Goal: Information Seeking & Learning: Get advice/opinions

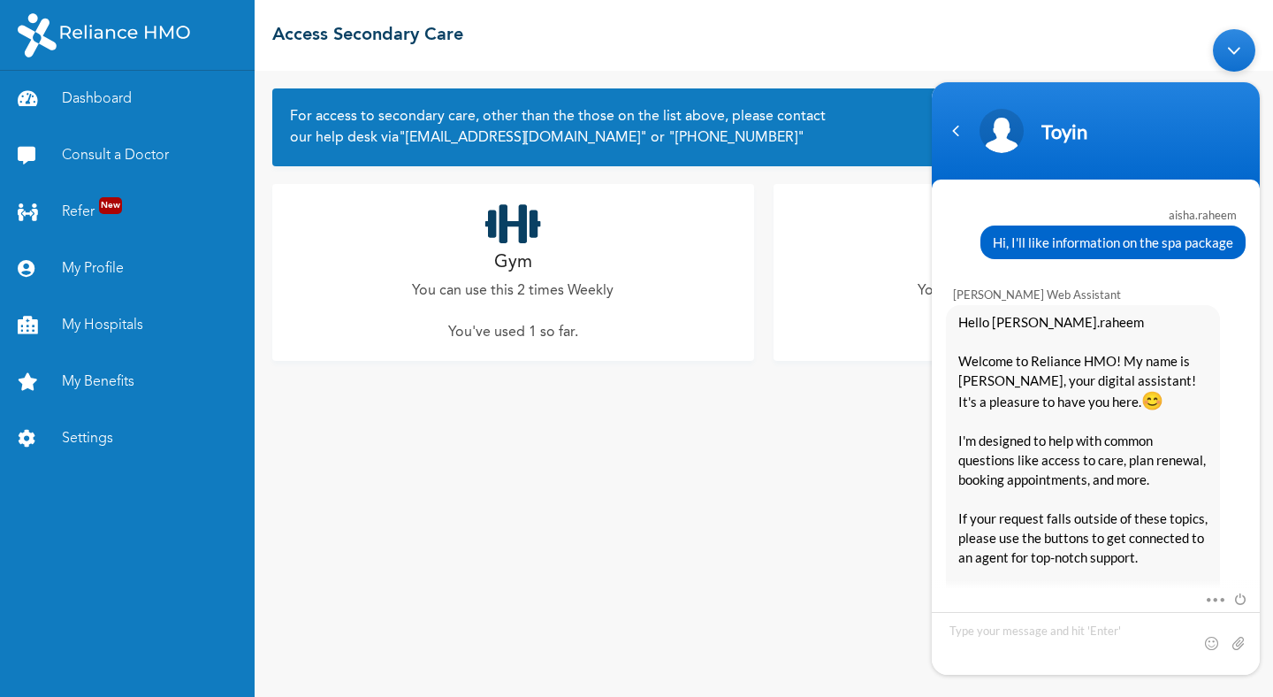
scroll to position [1535, 0]
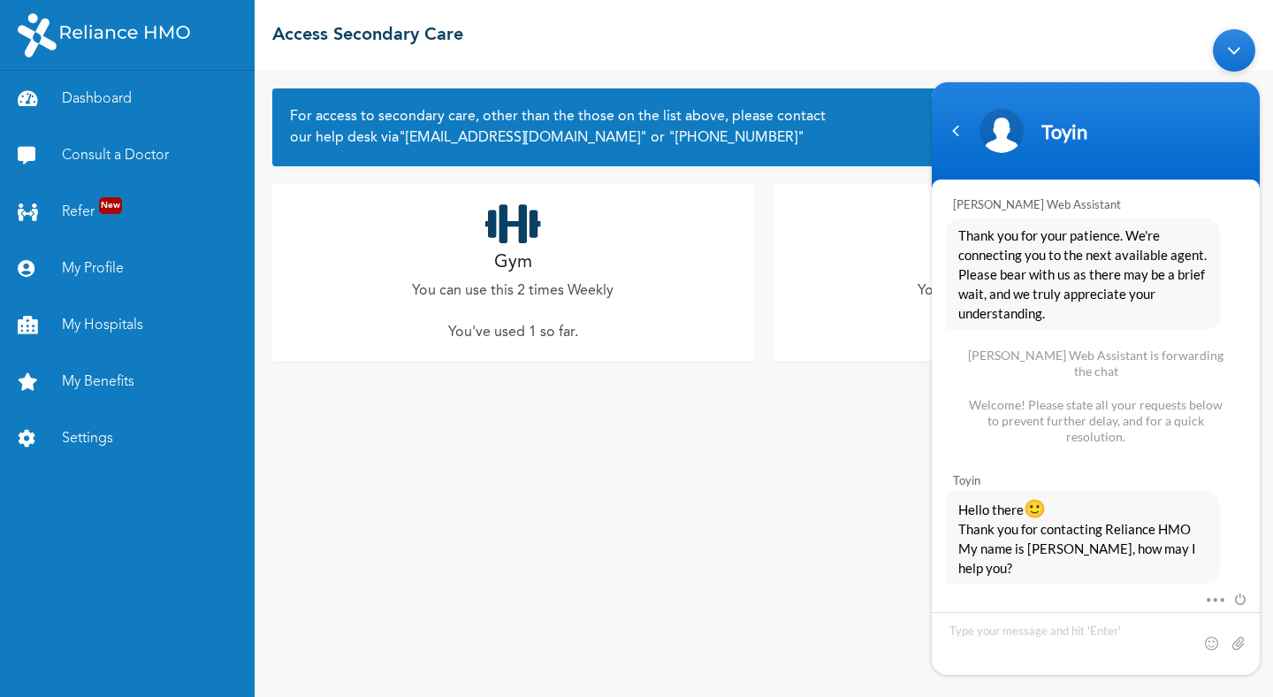
click at [1010, 635] on textarea "Type your message and hit 'Enter'" at bounding box center [1096, 643] width 328 height 63
type textarea "Hi"
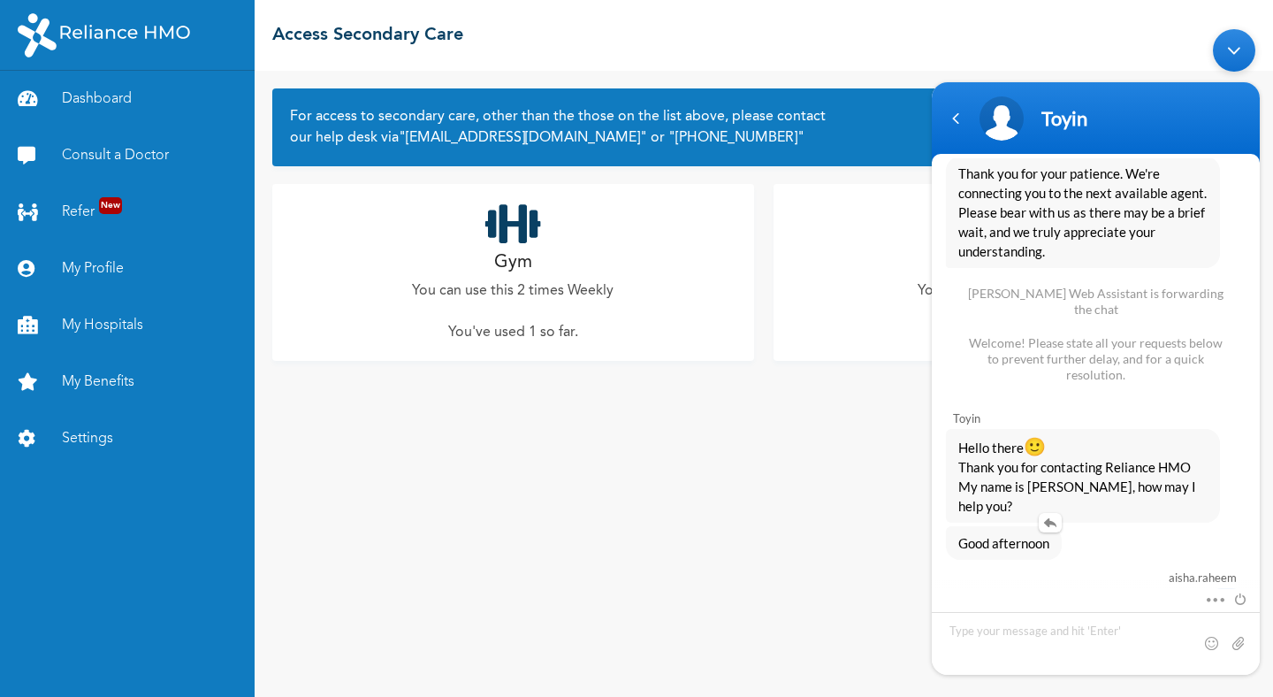
scroll to position [1566, 0]
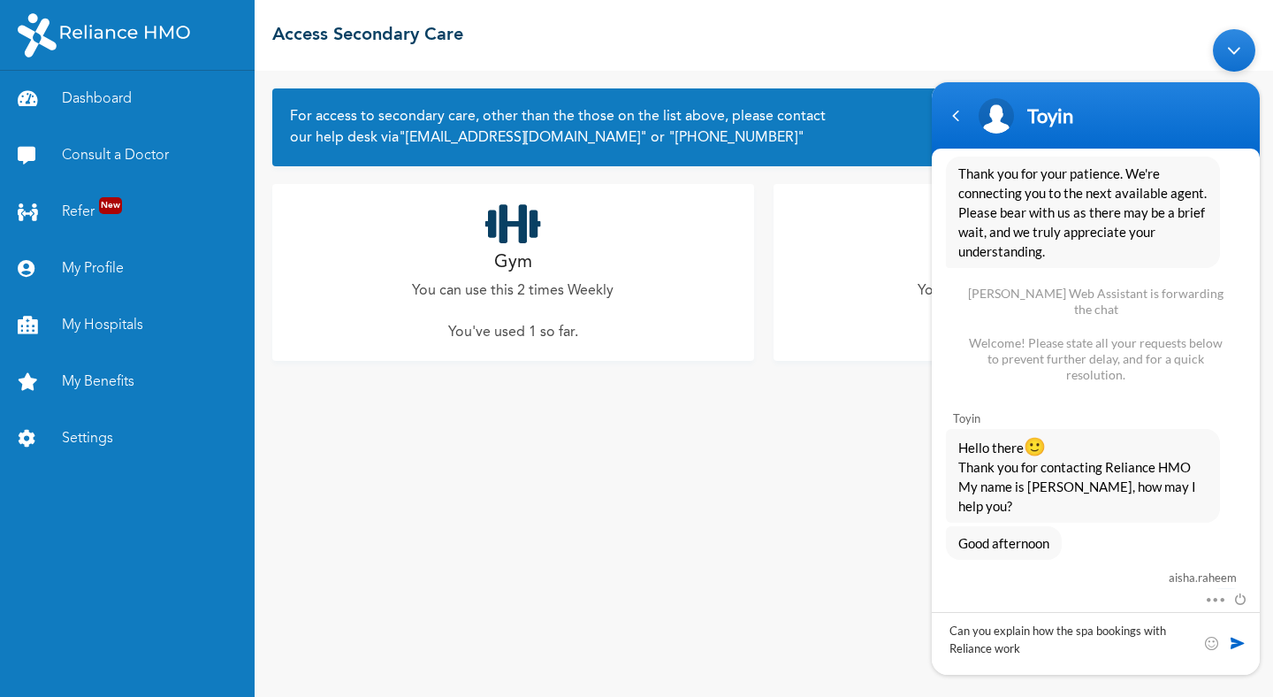
type textarea "Can you explain how the spa bookings with [PERSON_NAME] works"
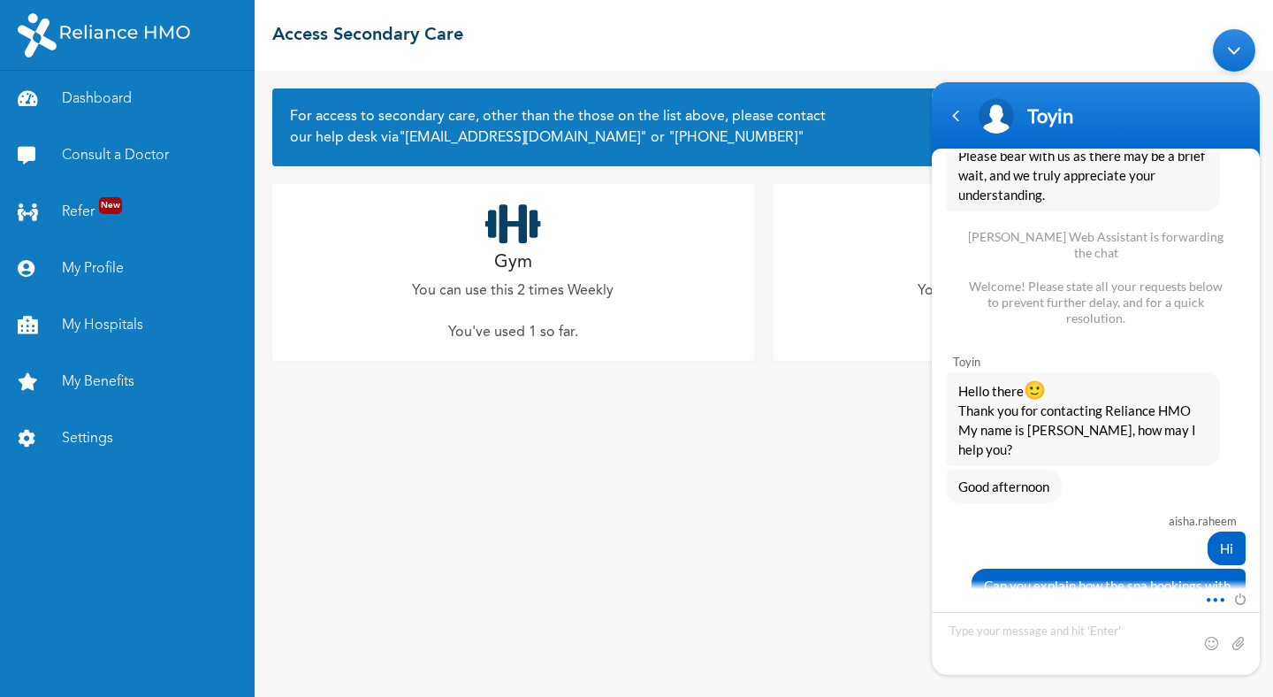
click at [1217, 599] on span at bounding box center [1210, 597] width 13 height 16
click at [1131, 514] on div "aisha.raheem" at bounding box center [1095, 521] width 284 height 14
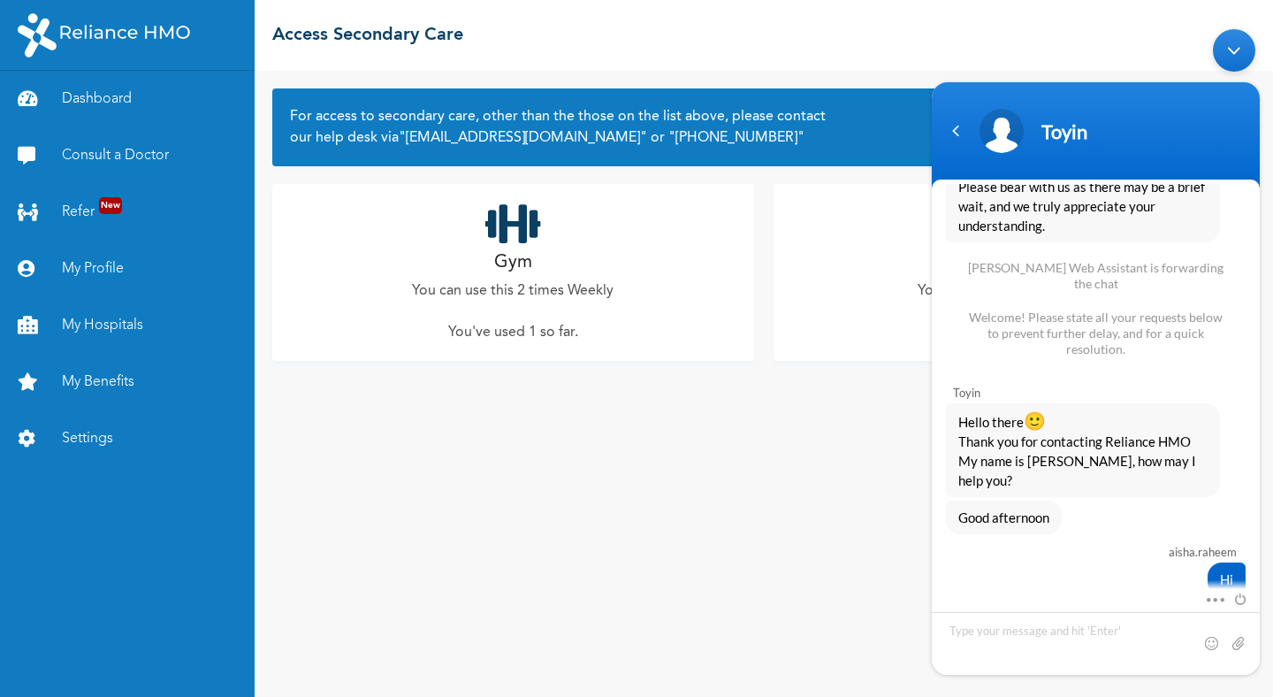
scroll to position [1888, 0]
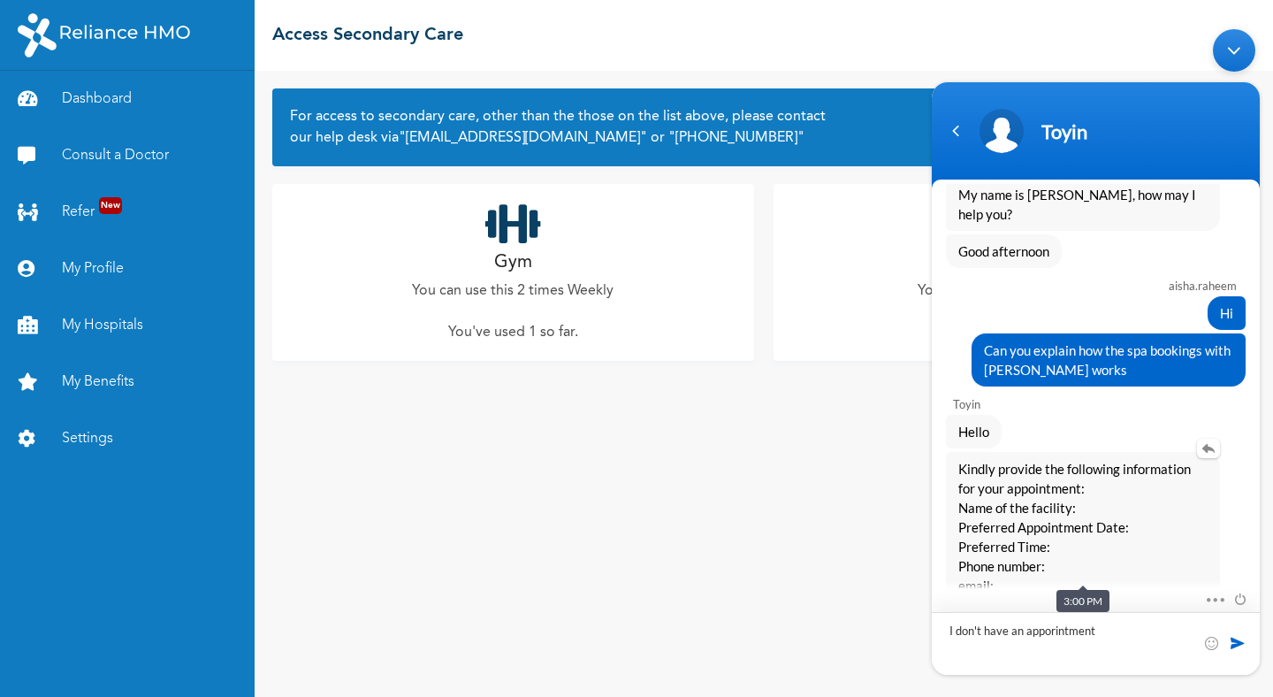
type textarea "I don't have an appointment"
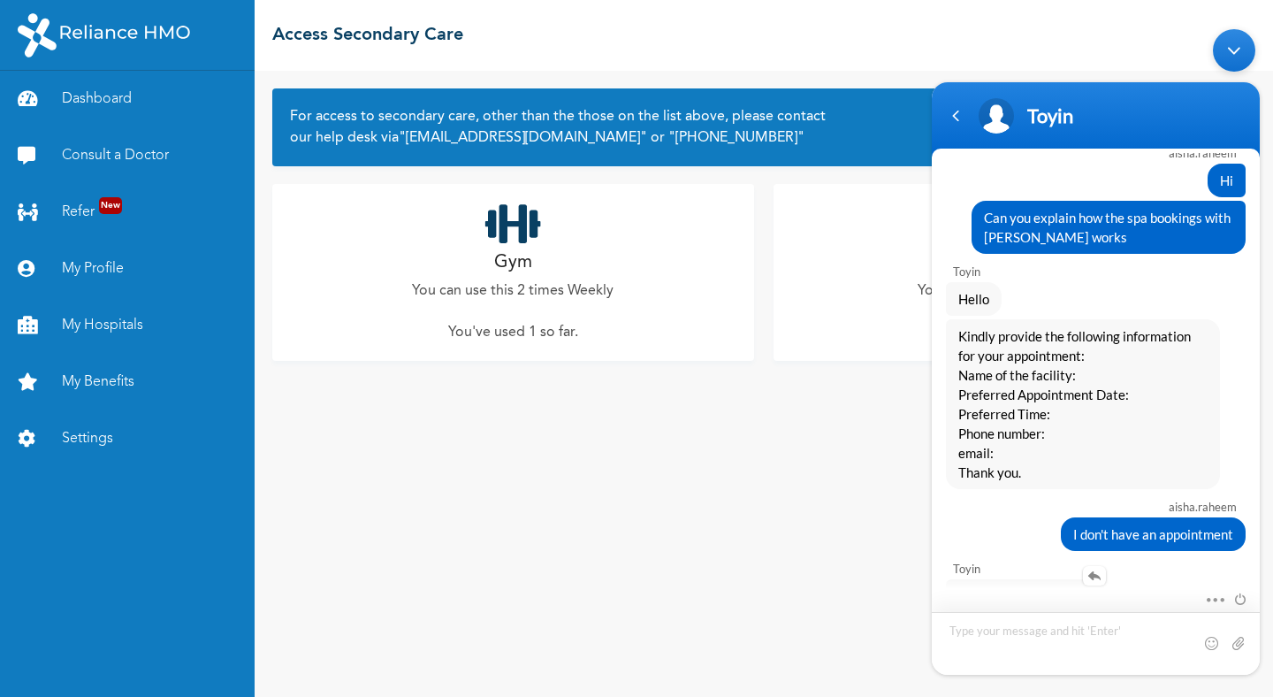
scroll to position [2038, 0]
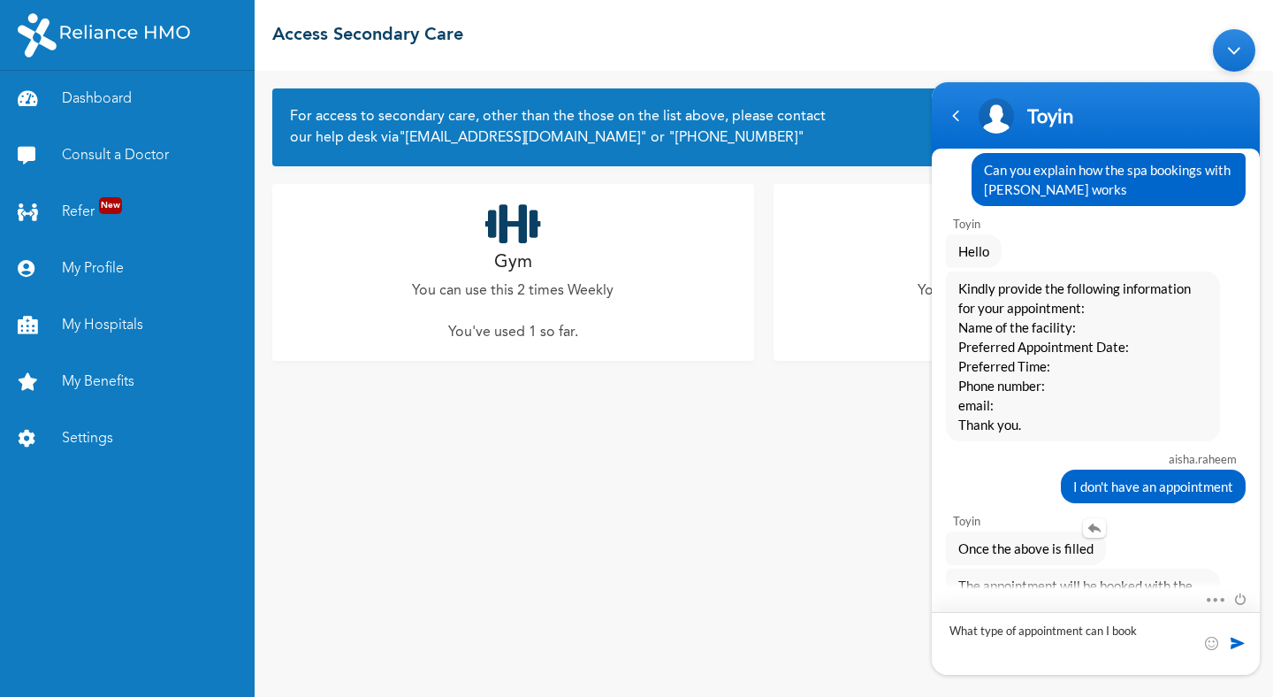
type textarea "What type of appointment can I book?"
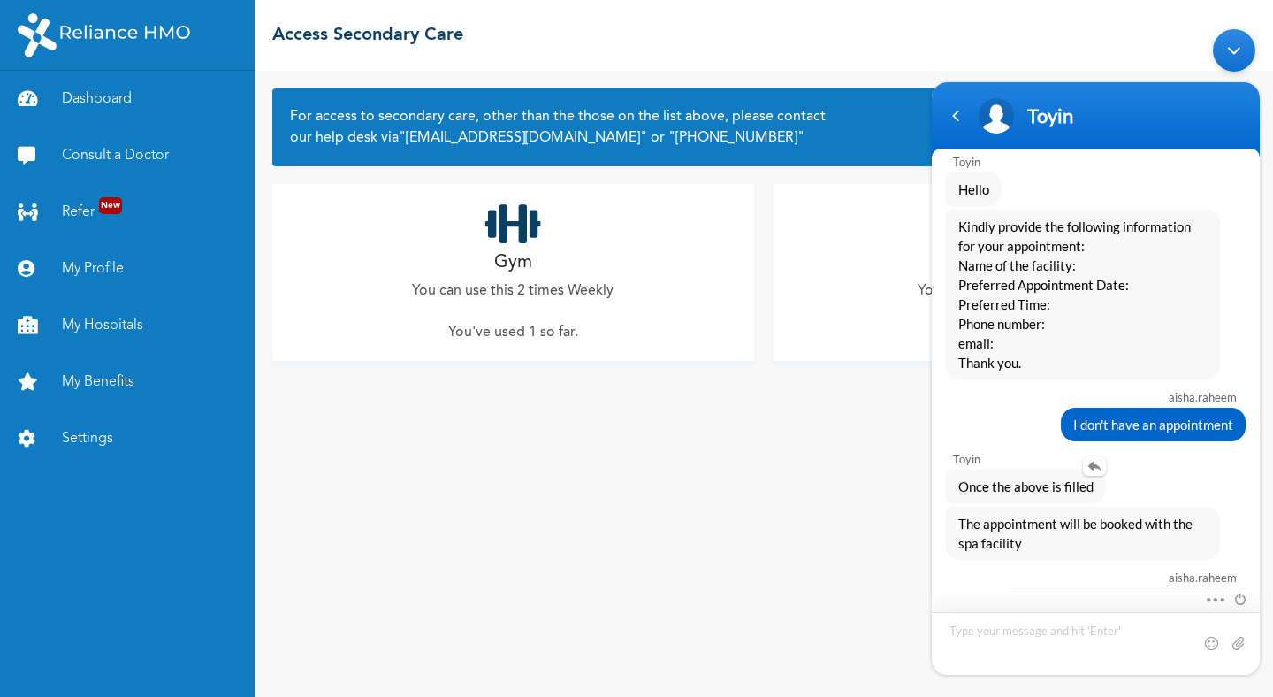
type textarea "I"
type textarea "Can I book anytype?"
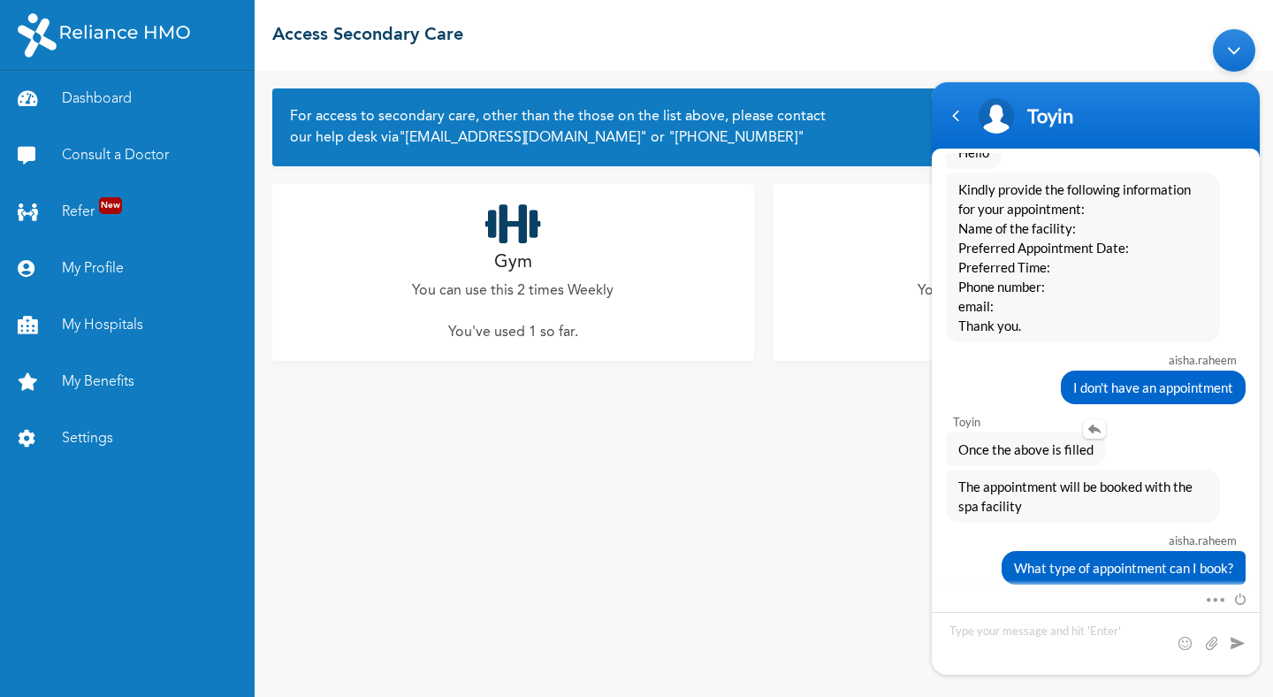
click at [1061, 588] on div "Can I book anytype?" at bounding box center [1096, 605] width 300 height 34
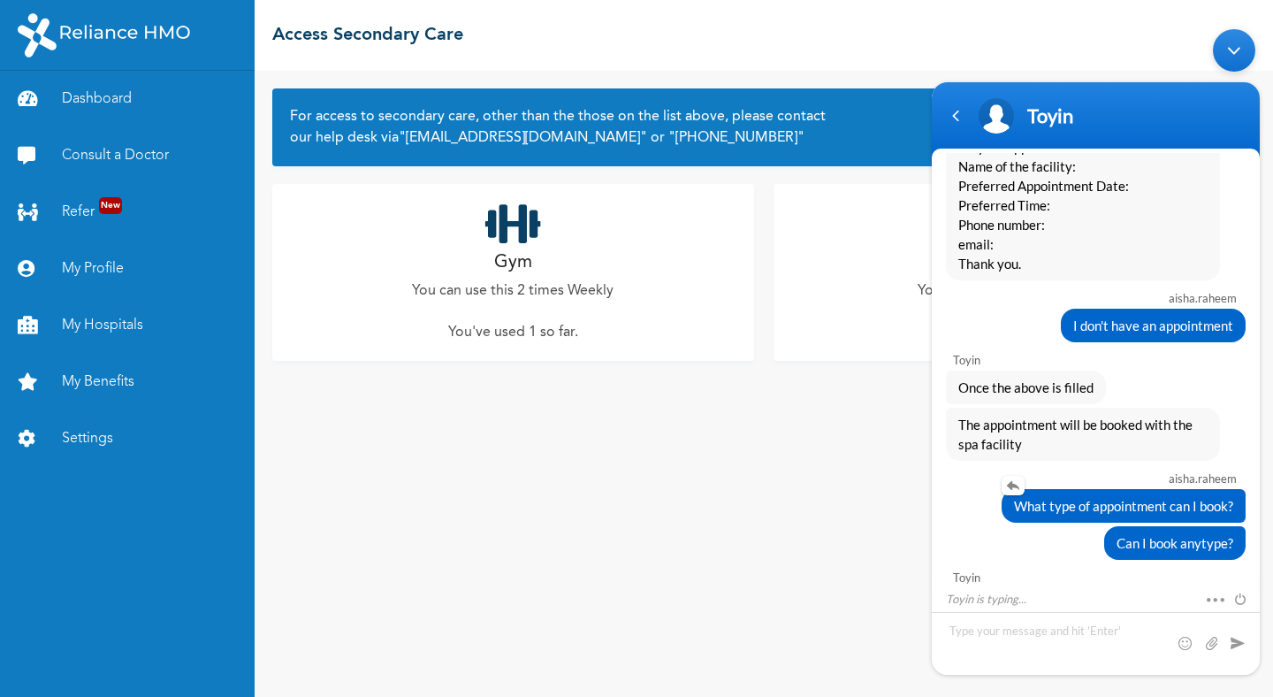
scroll to position [2255, 0]
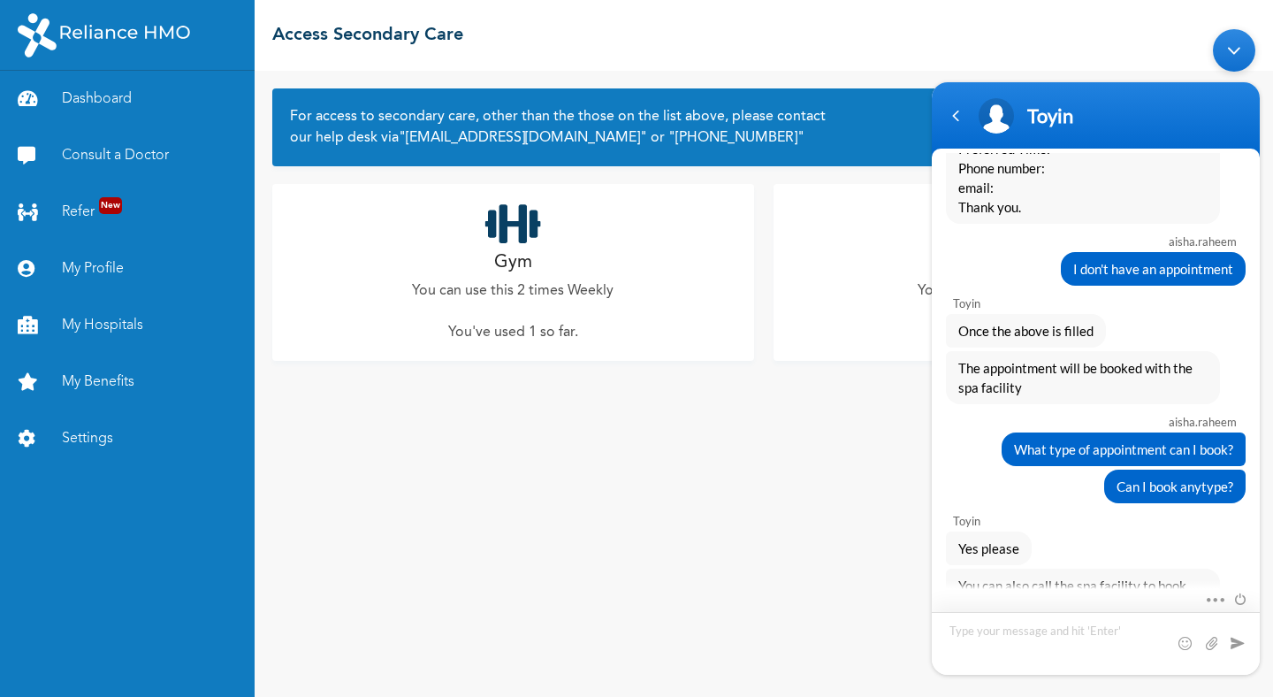
click at [1092, 637] on textarea "Type your message and hit 'Enter'" at bounding box center [1096, 643] width 328 height 63
type textarea "okay"
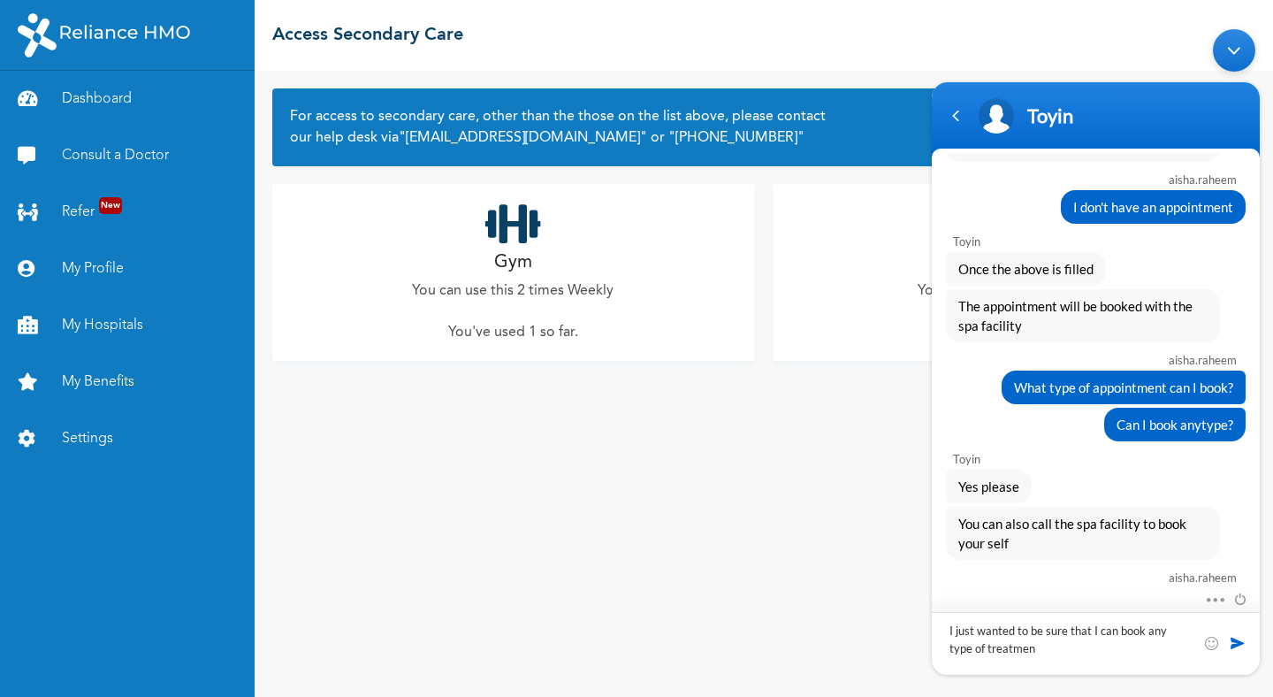
type textarea "I just wanted to be sure that I can book any type of treatment"
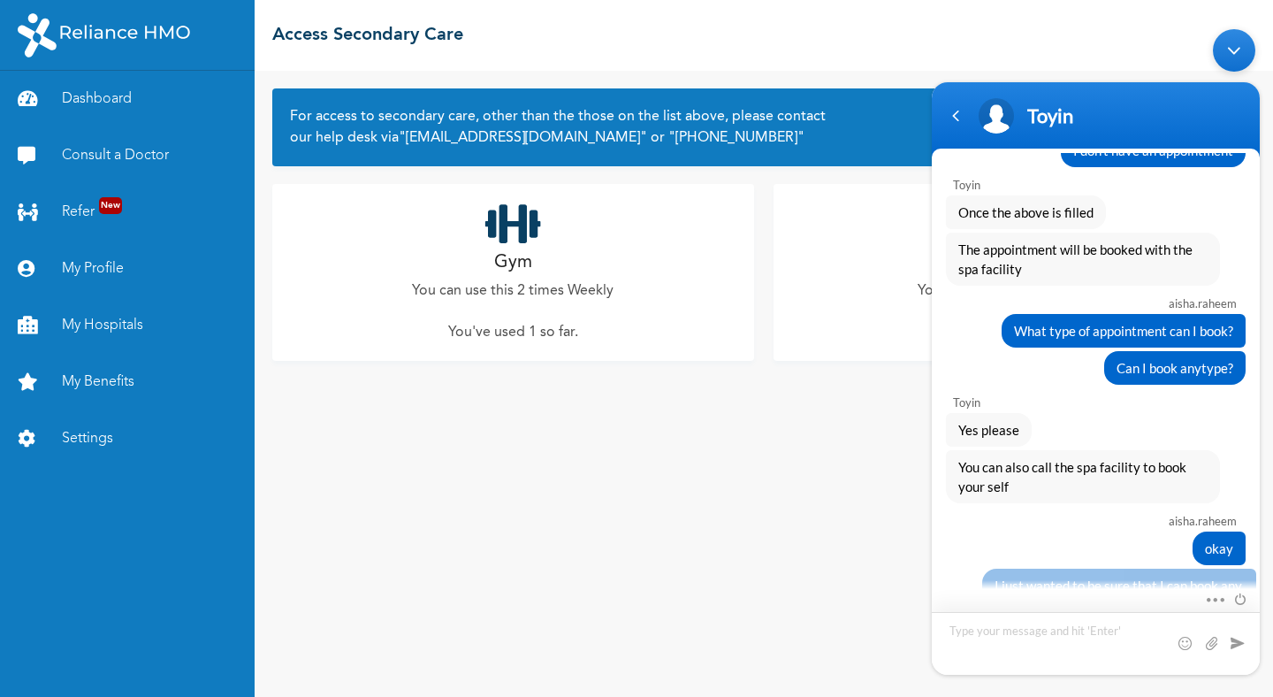
type textarea "T"
type textarea "h"
type textarea "this is noted, thanks"
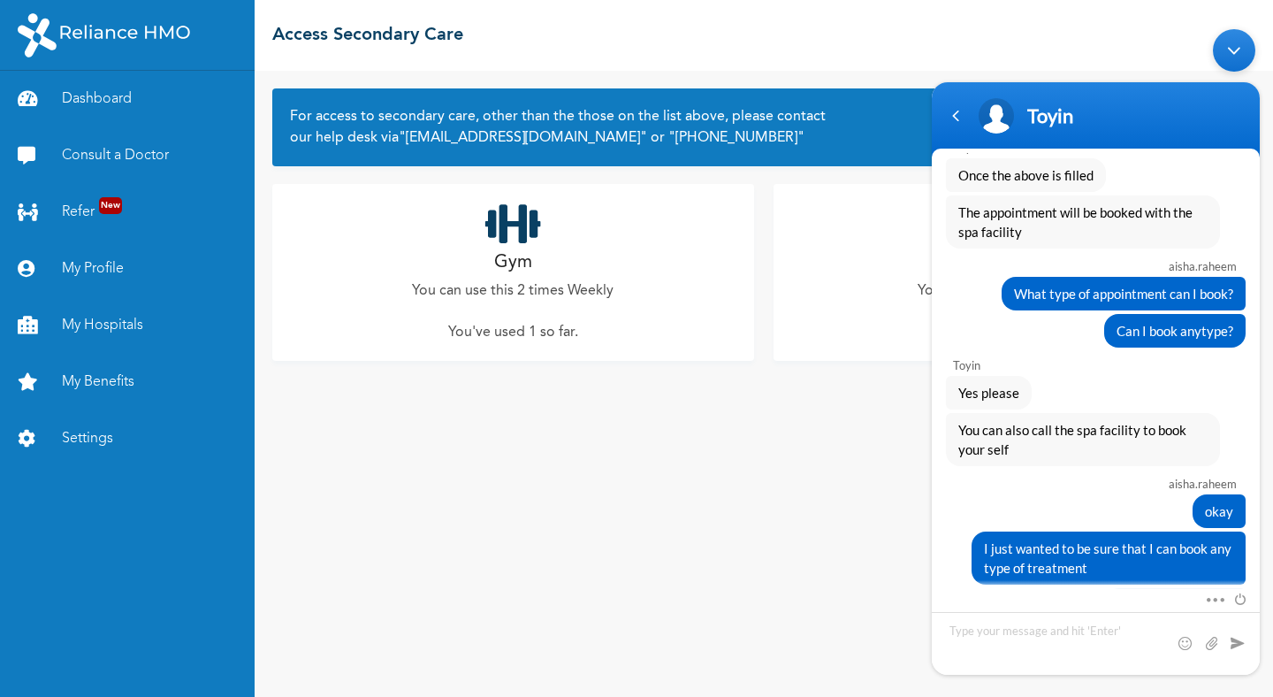
scroll to position [2568, 0]
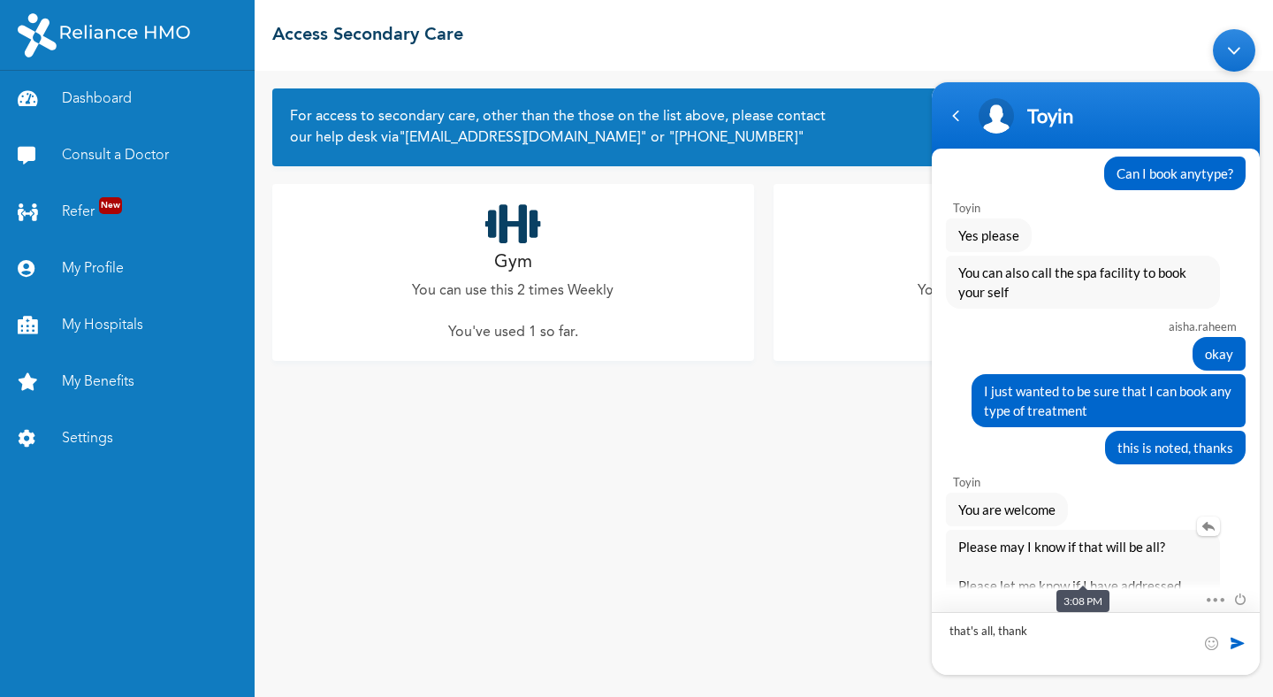
type textarea "that's all, thanks"
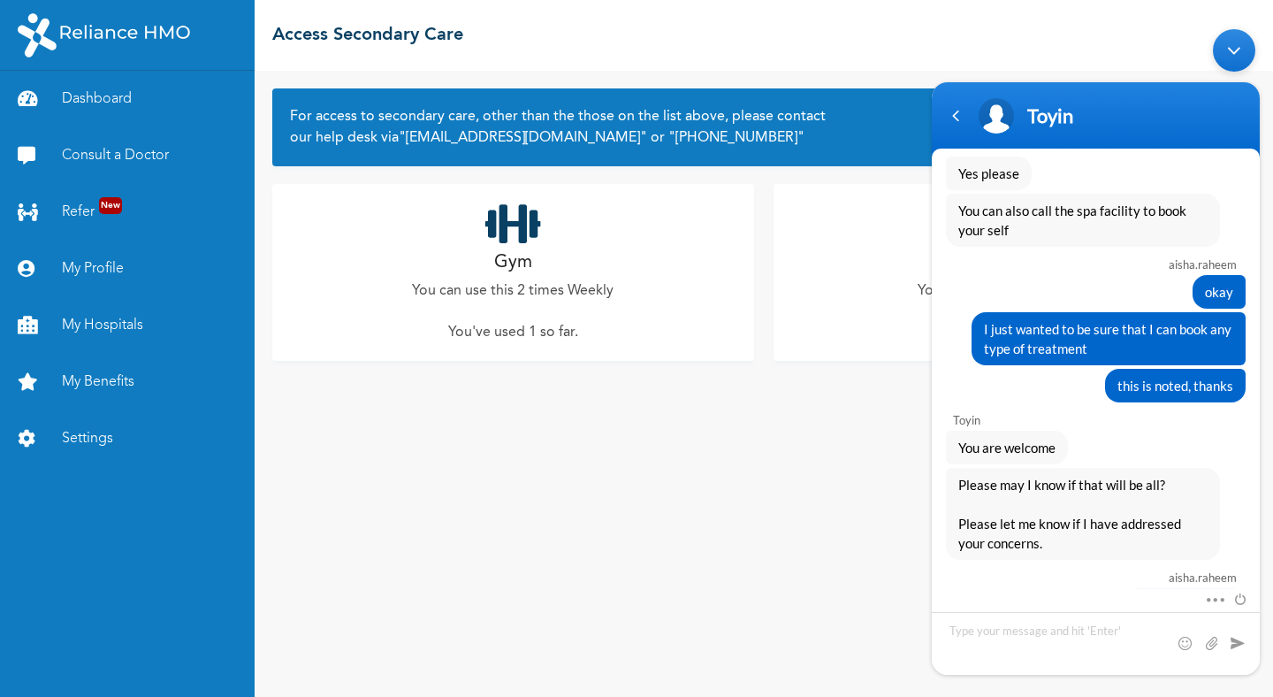
scroll to position [2907, 0]
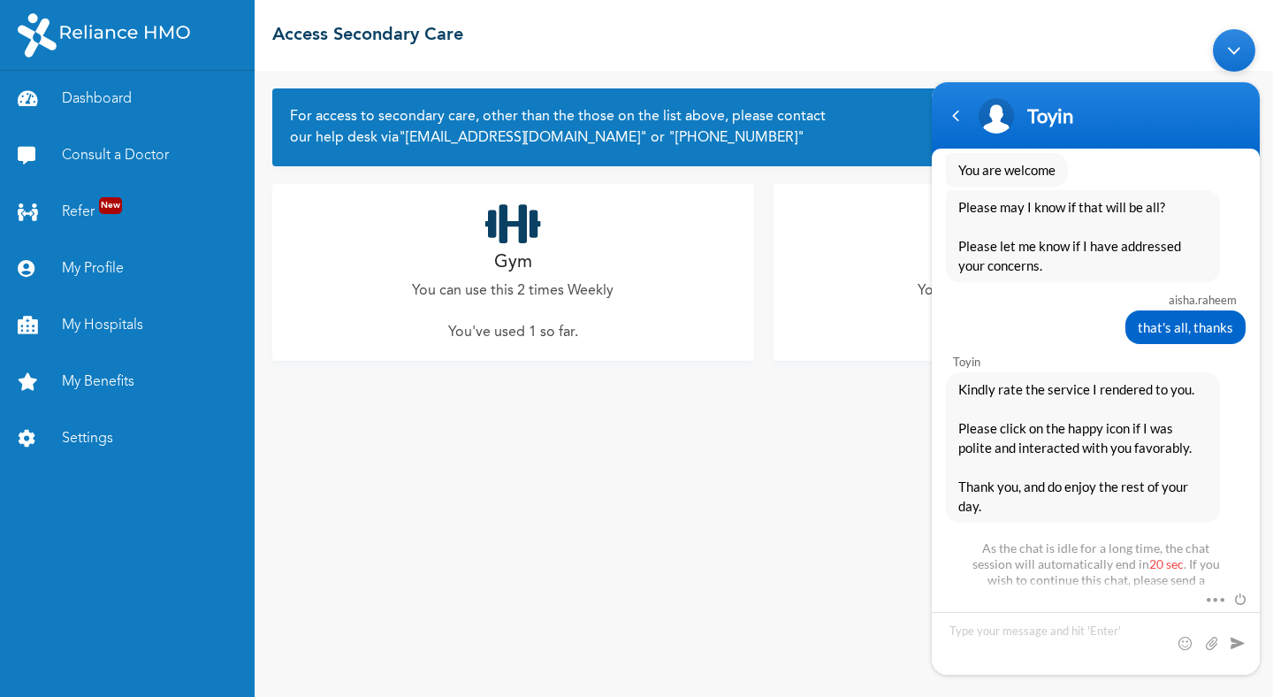
click at [1230, 61] on div "Minimize live chat window" at bounding box center [1234, 50] width 42 height 42
